Goal: Check status: Check status

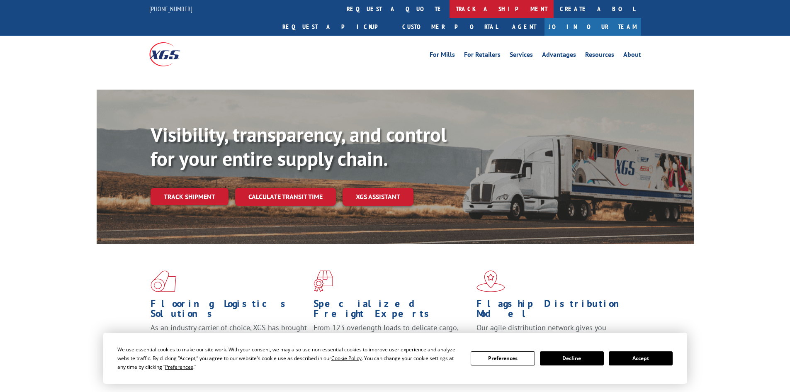
click at [450, 9] on link "track a shipment" at bounding box center [502, 9] width 104 height 18
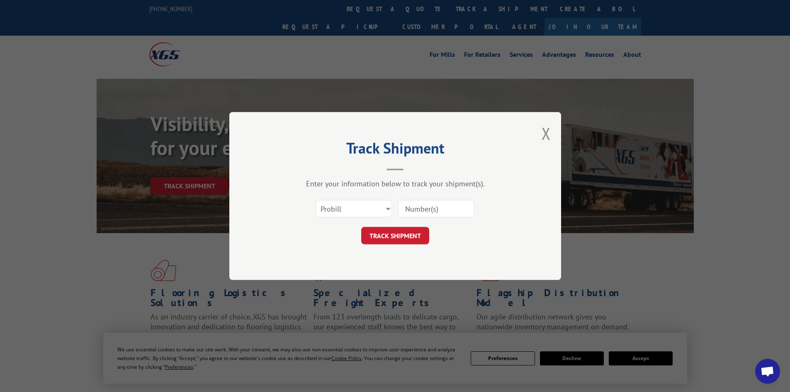
click at [351, 204] on select "Select category... Probill BOL PO" at bounding box center [354, 208] width 76 height 17
select select "bol"
click at [316, 200] on select "Select category... Probill BOL PO" at bounding box center [354, 208] width 76 height 17
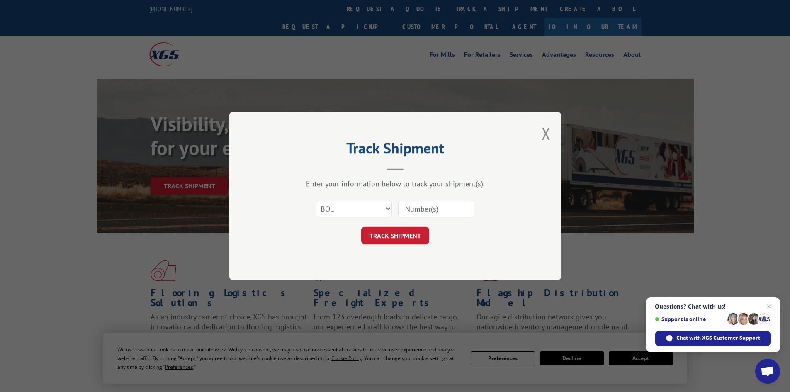
click at [429, 208] on input at bounding box center [436, 208] width 76 height 17
paste input "6047548"
type input "6047548"
click at [404, 235] on button "TRACK SHIPMENT" at bounding box center [395, 235] width 68 height 17
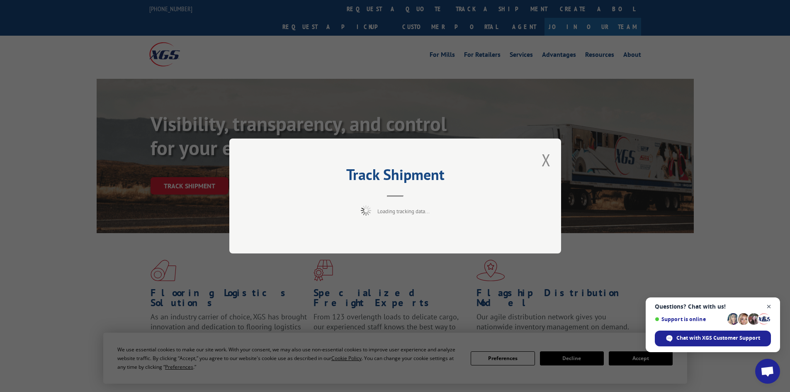
click at [768, 306] on span "Close chat" at bounding box center [769, 307] width 10 height 10
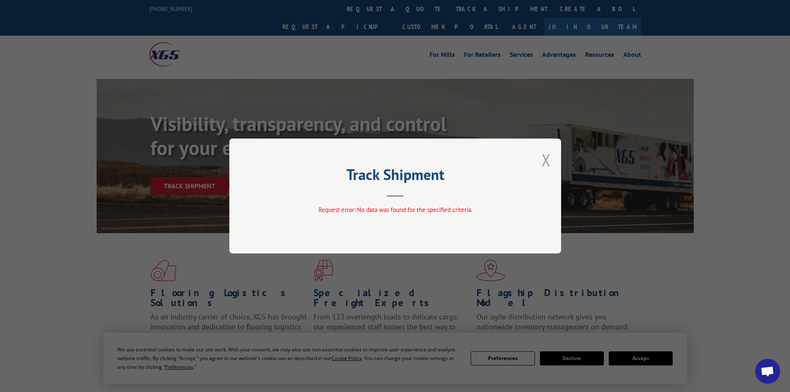
click at [544, 161] on button "Close modal" at bounding box center [546, 160] width 9 height 22
